Goal: Task Accomplishment & Management: Use online tool/utility

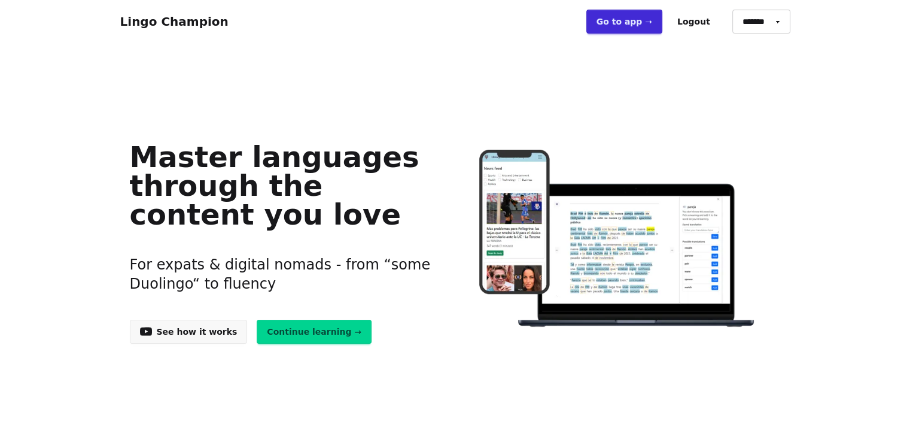
click at [617, 17] on link "Go to app ➝" at bounding box center [624, 22] width 76 height 24
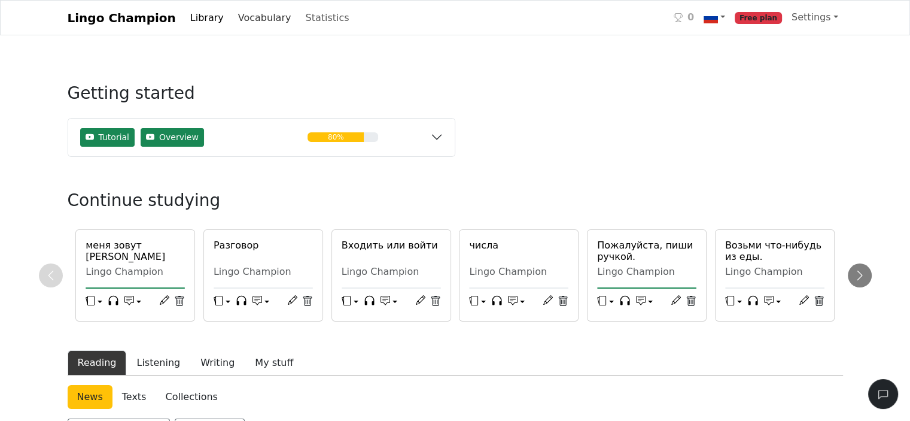
click at [238, 19] on link "Vocabulary" at bounding box center [264, 18] width 63 height 24
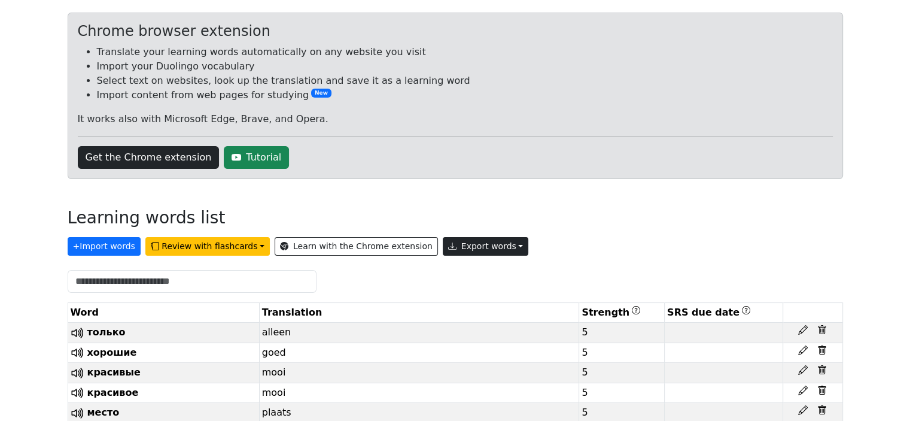
scroll to position [120, 0]
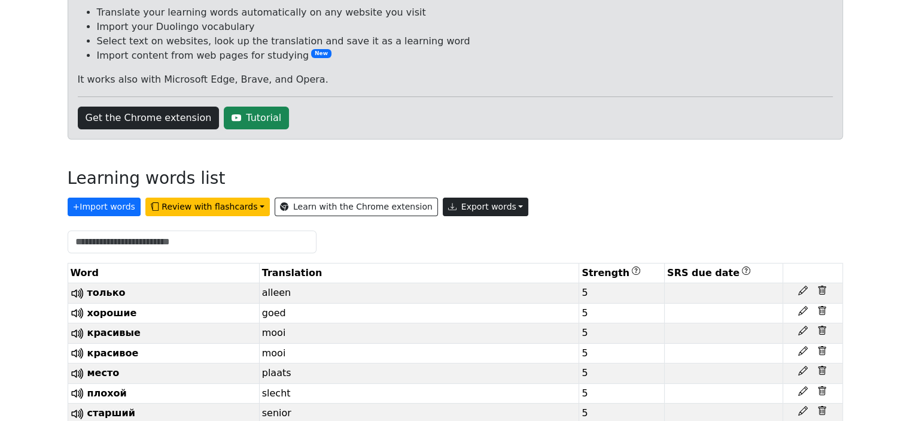
click at [443, 206] on button "Export words" at bounding box center [486, 206] width 86 height 19
click at [453, 235] on link "Copy to clipboard" at bounding box center [513, 232] width 140 height 19
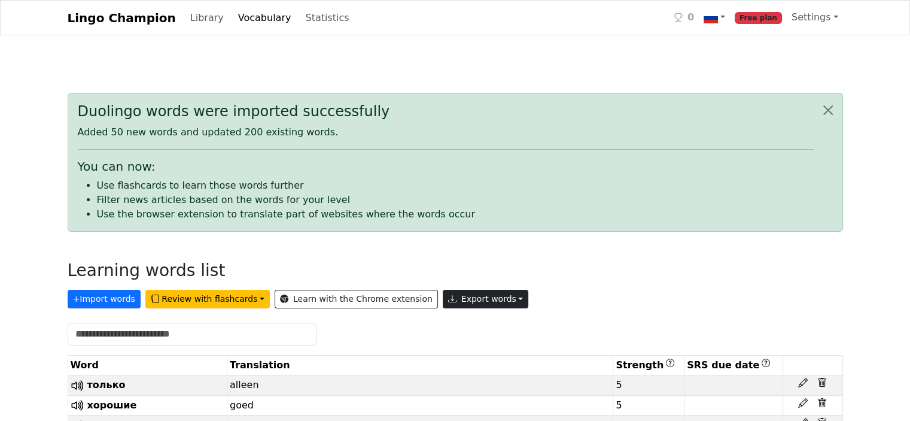
click at [453, 303] on button "Export words" at bounding box center [486, 299] width 86 height 19
click at [455, 321] on link "Copy to clipboard" at bounding box center [513, 324] width 140 height 19
click at [110, 304] on button "+ Import words" at bounding box center [104, 299] width 73 height 19
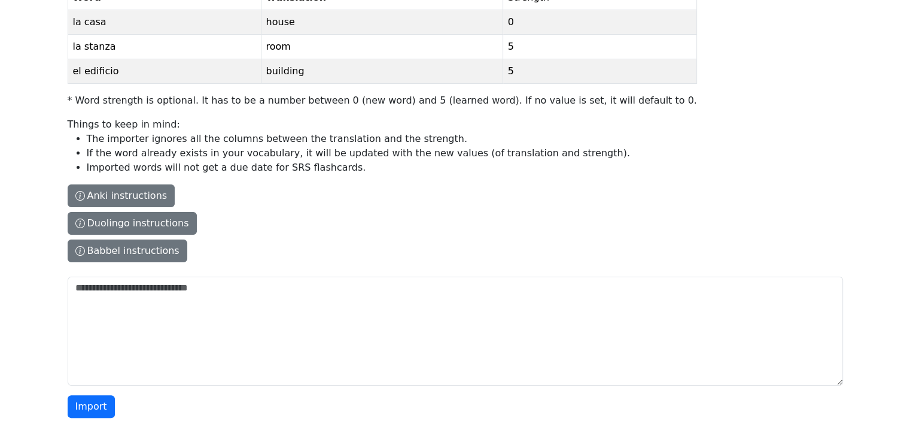
scroll to position [179, 0]
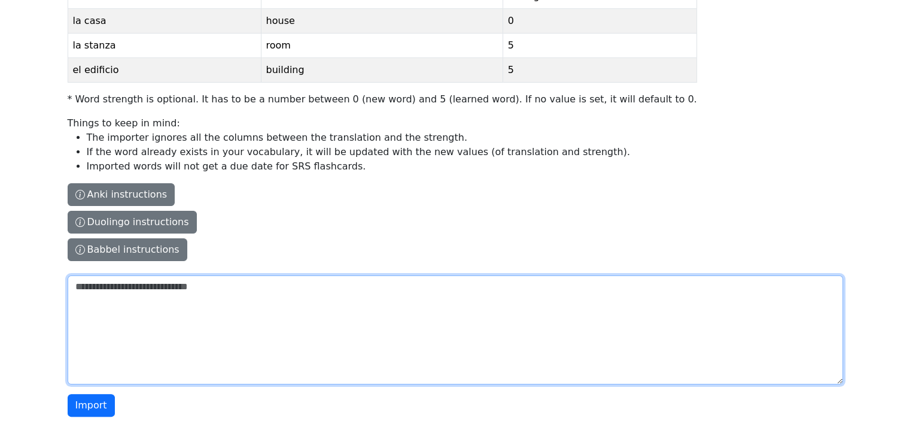
click at [98, 292] on textarea "The columns have to be tab-separated. The safest way is to copy-paste from Exce…" at bounding box center [455, 329] width 775 height 109
paste textarea "**********"
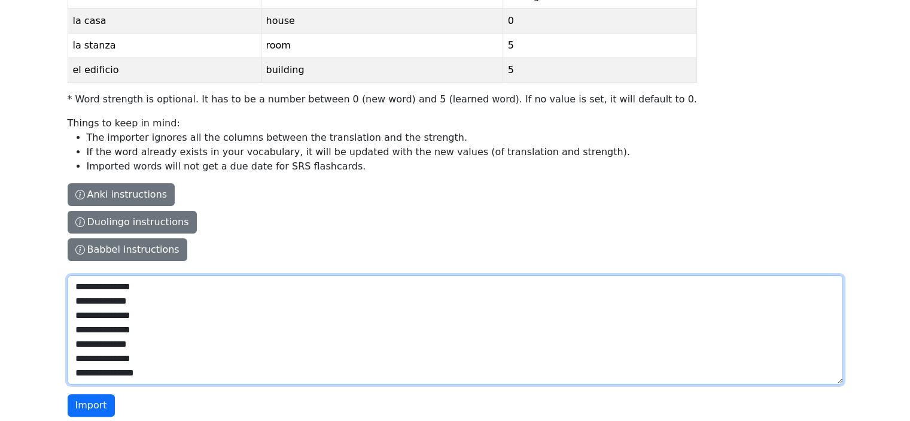
scroll to position [28226, 0]
type textarea "**********"
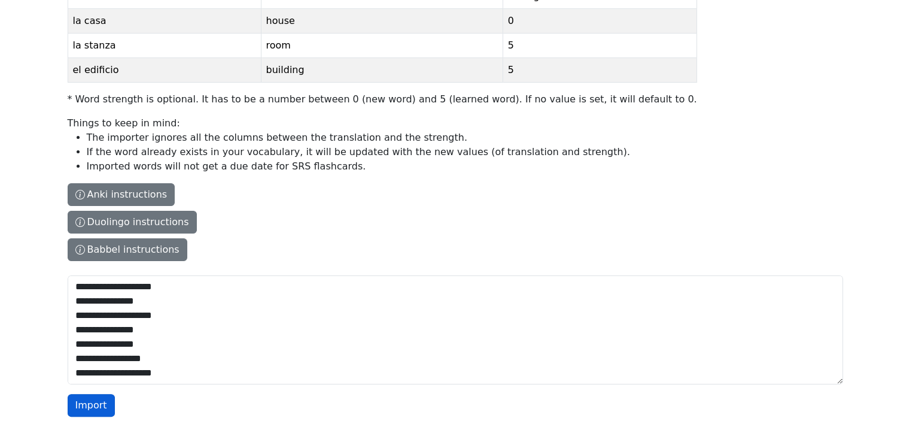
click at [90, 407] on button "Import" at bounding box center [91, 405] width 47 height 23
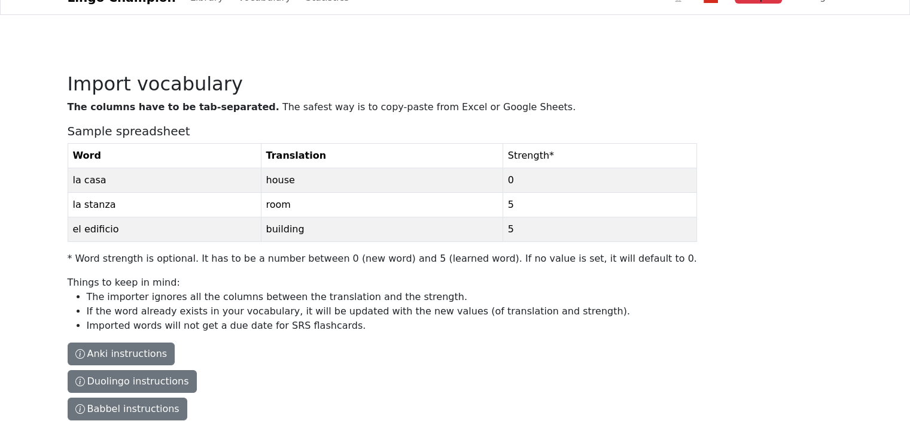
scroll to position [0, 0]
